Goal: Transaction & Acquisition: Book appointment/travel/reservation

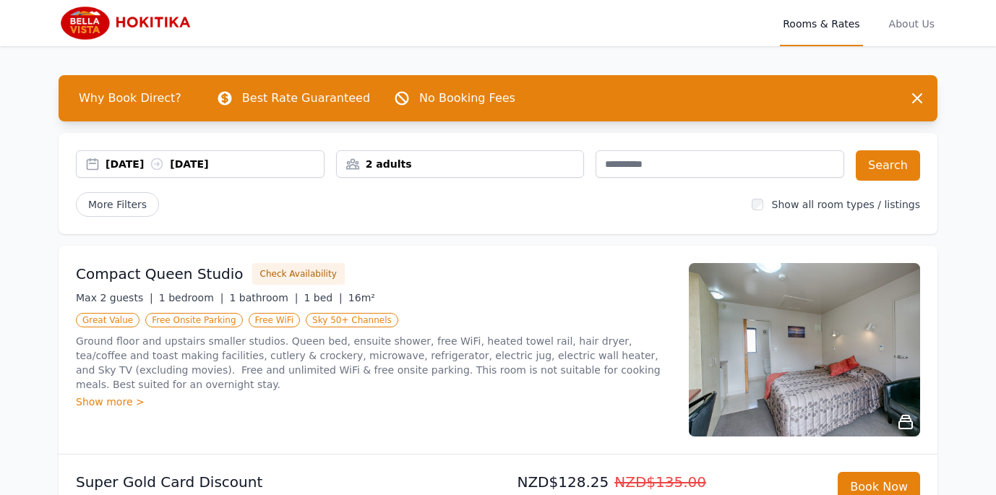
click at [135, 168] on div "[DATE] [DATE]" at bounding box center [214, 164] width 218 height 14
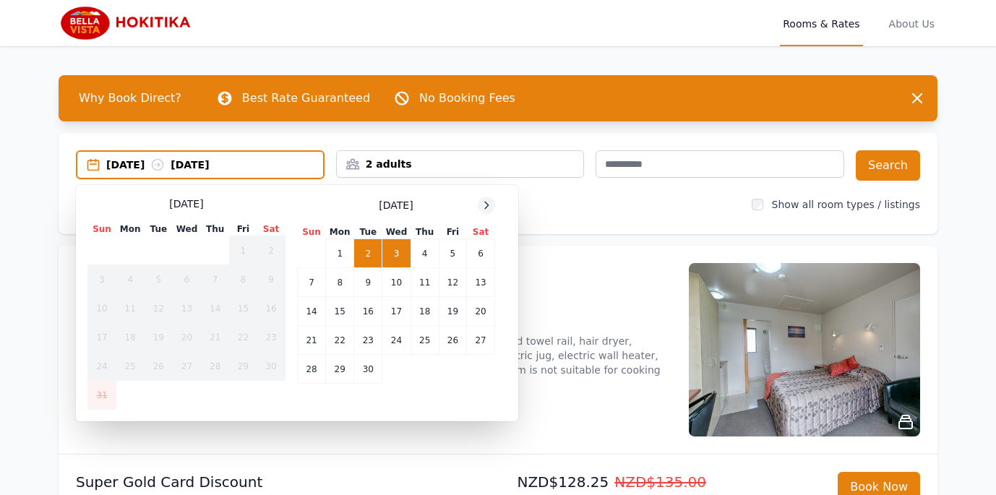
click at [486, 207] on icon at bounding box center [487, 205] width 4 height 7
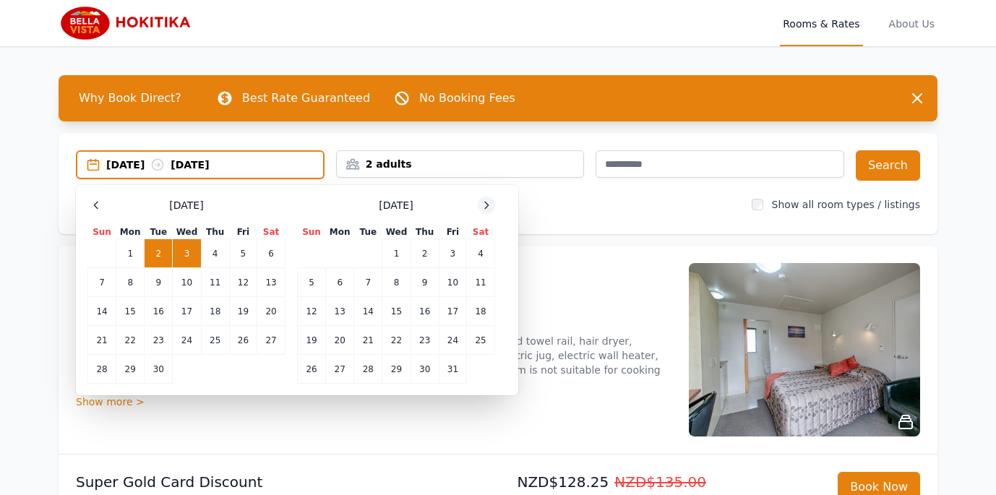
click at [486, 207] on icon at bounding box center [487, 205] width 4 height 7
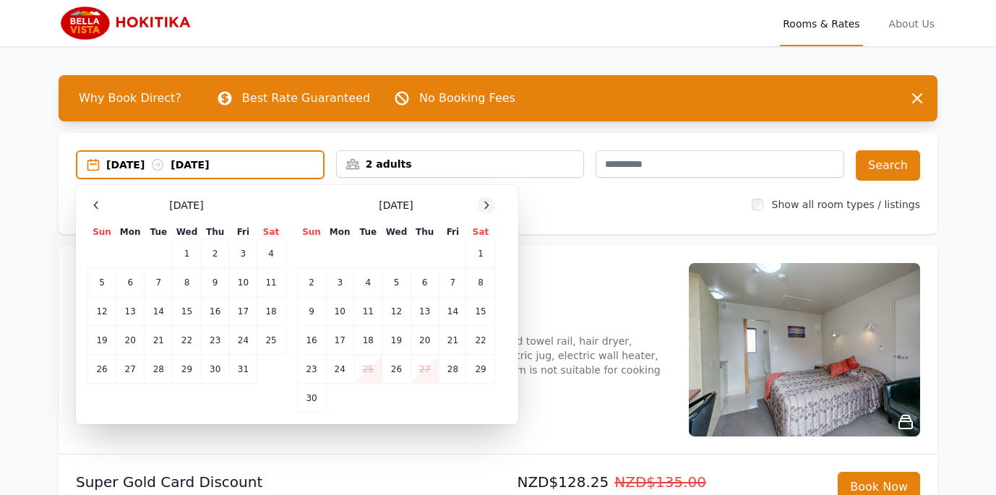
click at [486, 207] on icon at bounding box center [487, 205] width 4 height 7
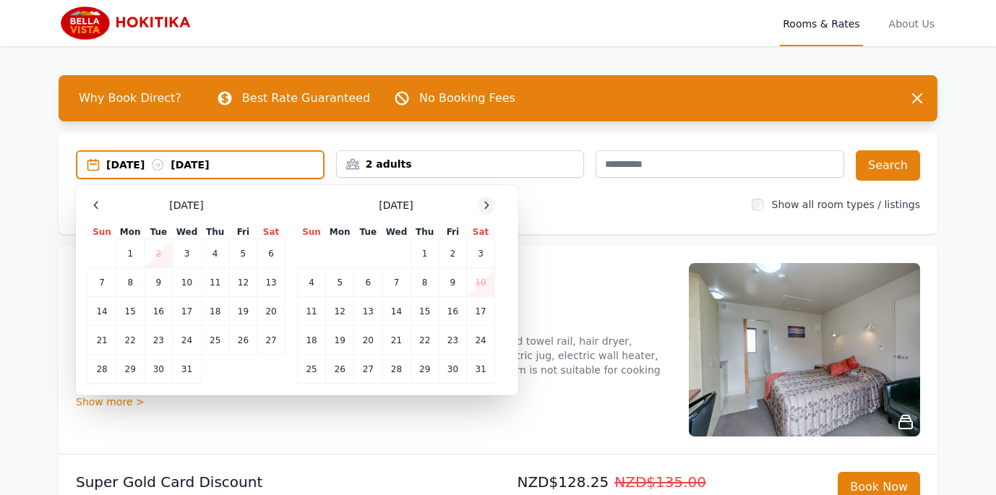
click at [486, 207] on icon at bounding box center [487, 205] width 4 height 7
click at [453, 255] on td "6" at bounding box center [452, 253] width 27 height 29
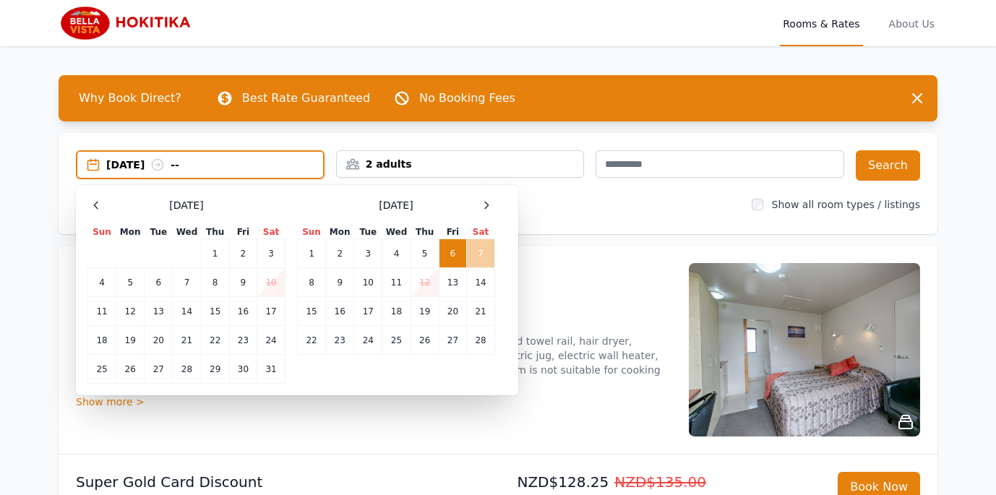
click at [478, 254] on td "7" at bounding box center [481, 253] width 28 height 29
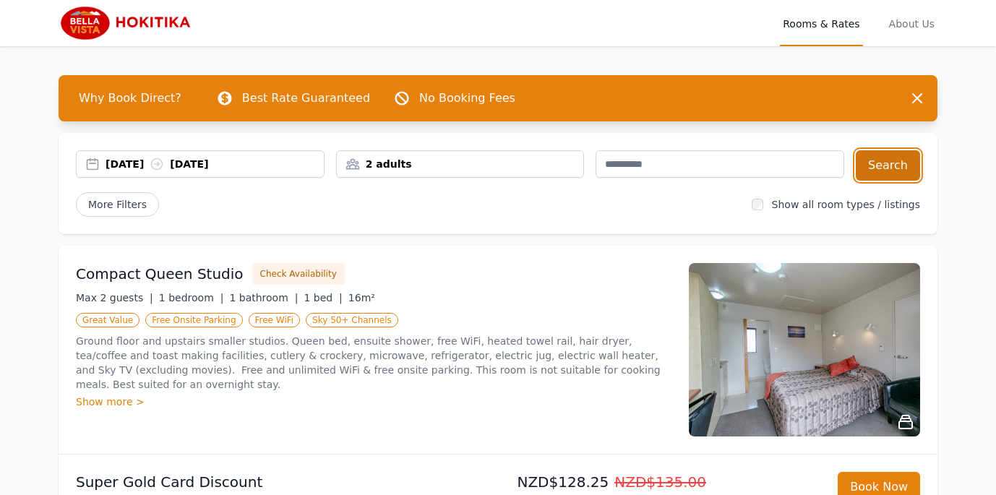
click at [887, 168] on button "Search" at bounding box center [888, 165] width 64 height 30
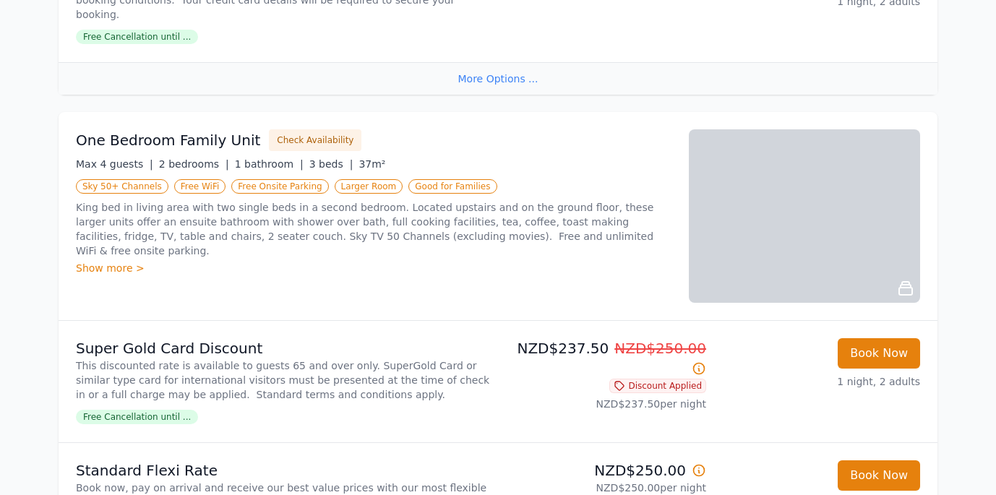
scroll to position [1662, 0]
